Goal: Task Accomplishment & Management: Complete application form

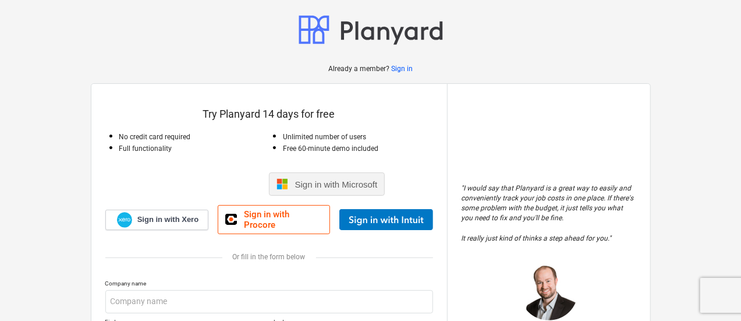
click at [345, 193] on div "Sign in with Microsoft" at bounding box center [327, 183] width 116 height 23
click at [348, 182] on span "Sign in with Microsoft" at bounding box center [336, 184] width 83 height 10
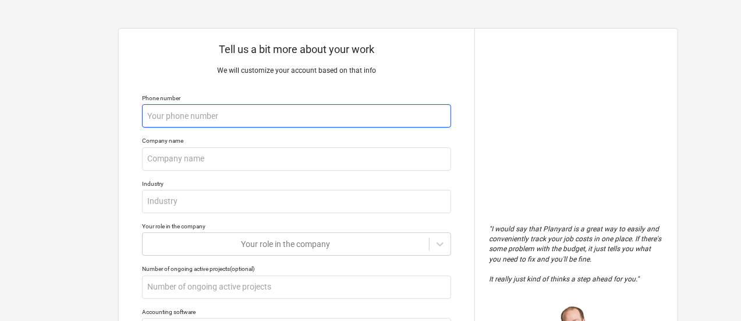
click at [193, 123] on input "text" at bounding box center [296, 115] width 309 height 23
